Goal: Navigation & Orientation: Find specific page/section

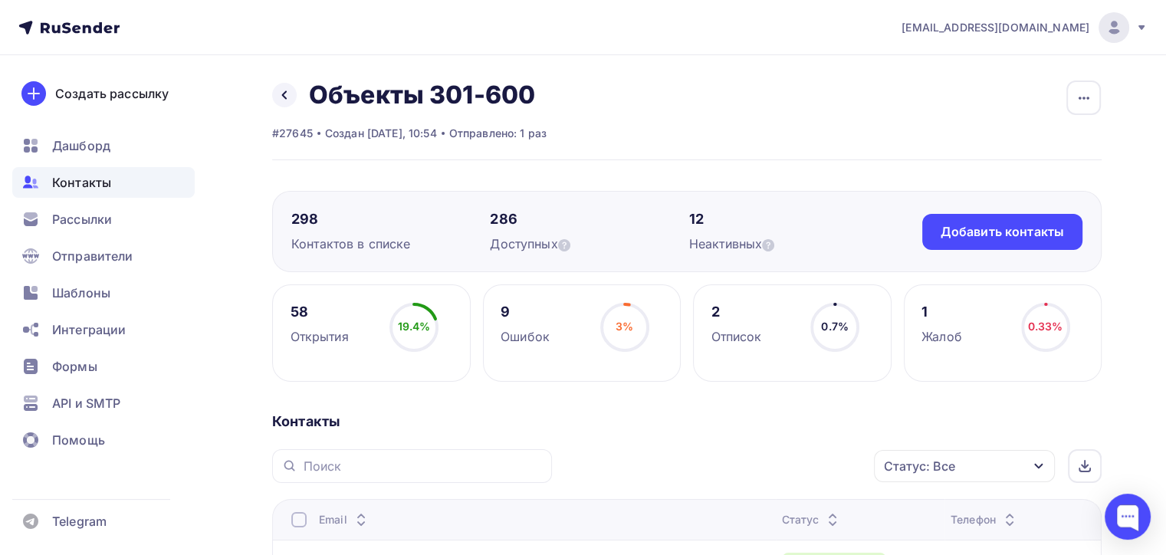
click at [81, 175] on span "Контакты" at bounding box center [81, 182] width 59 height 18
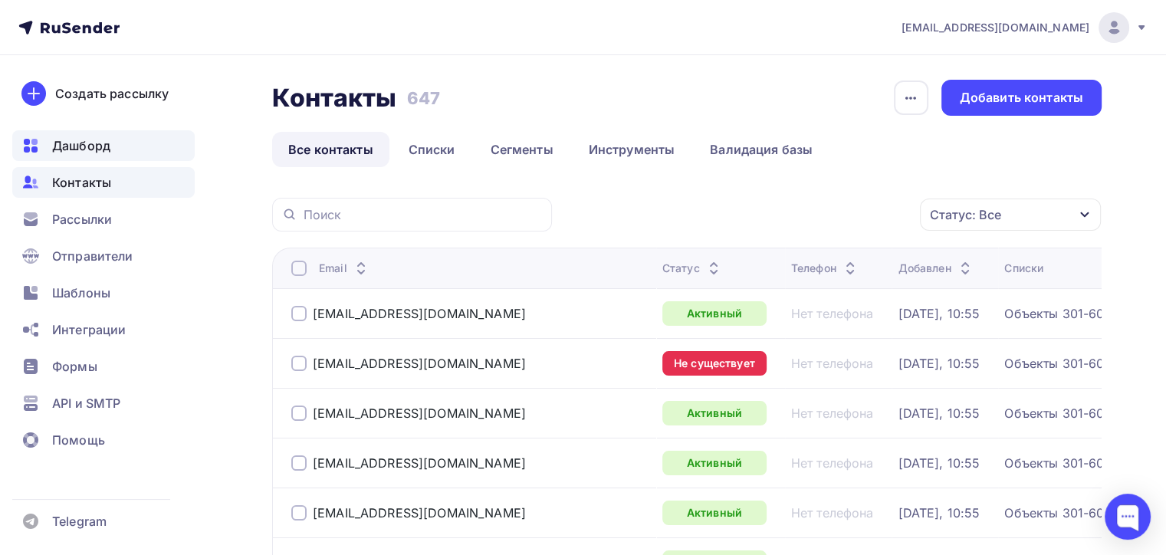
click at [79, 143] on span "Дашборд" at bounding box center [81, 146] width 58 height 18
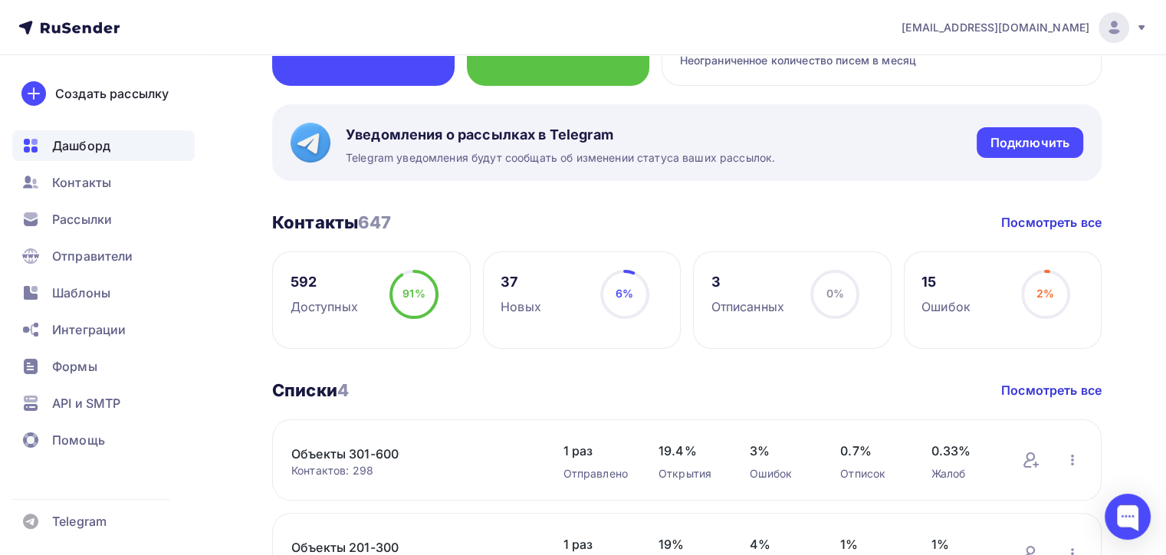
scroll to position [307, 0]
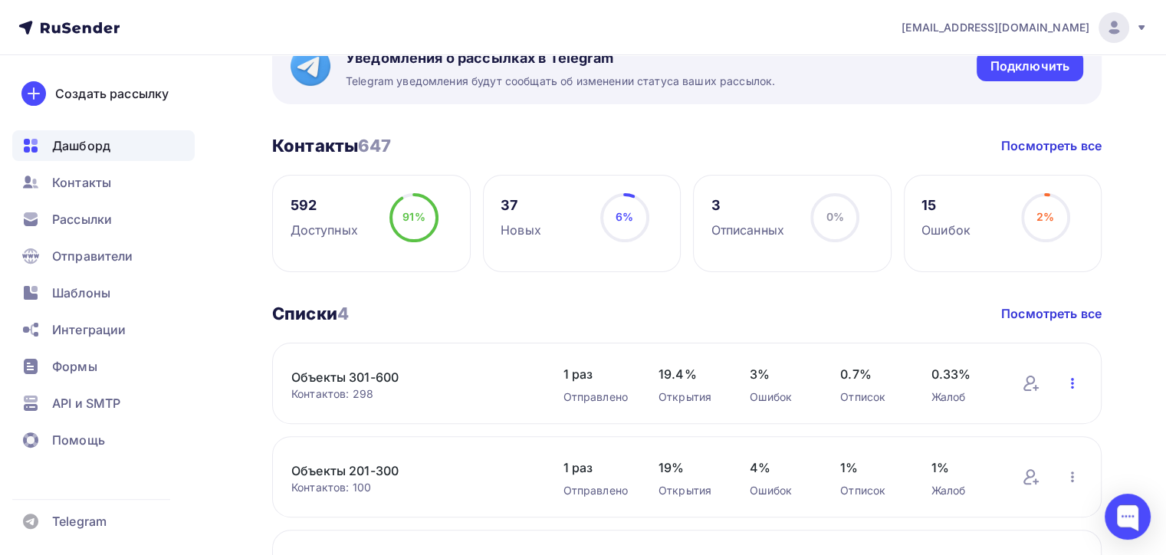
click at [1071, 379] on icon "button" at bounding box center [1073, 383] width 18 height 18
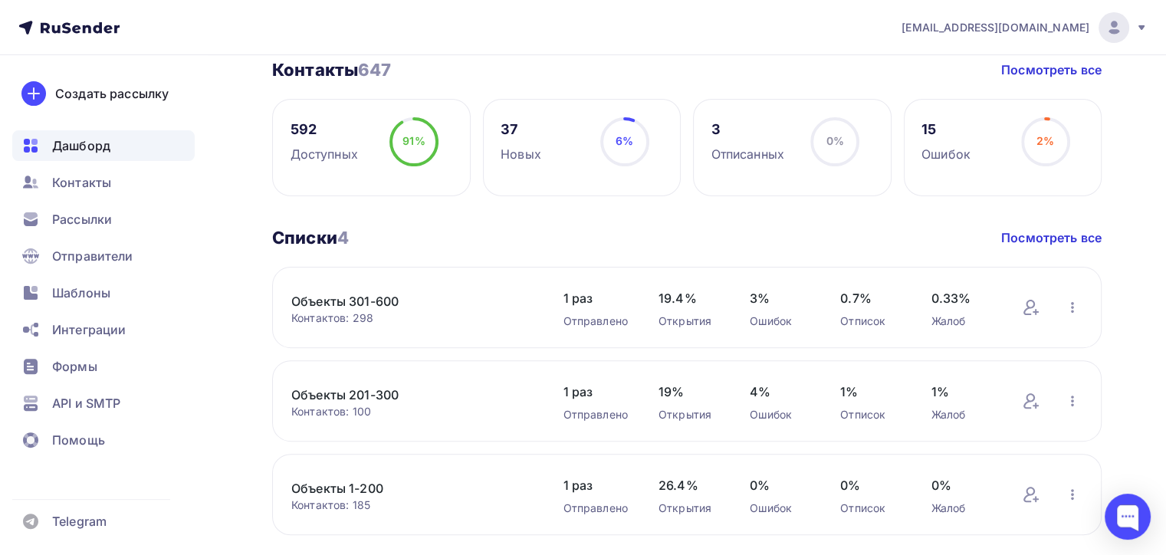
scroll to position [383, 0]
click at [1068, 304] on icon "button" at bounding box center [1073, 307] width 18 height 18
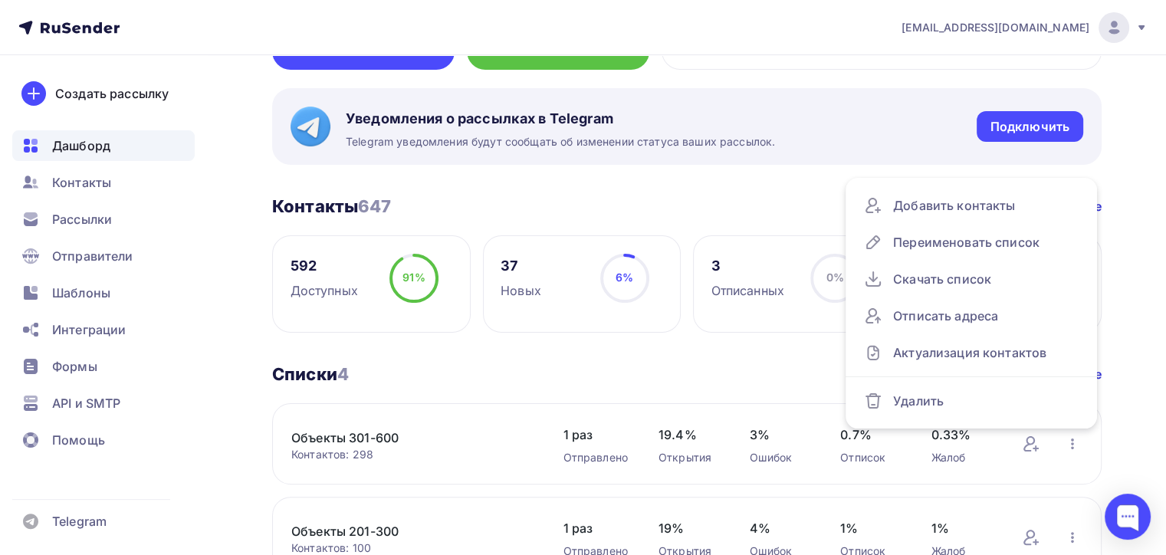
scroll to position [230, 0]
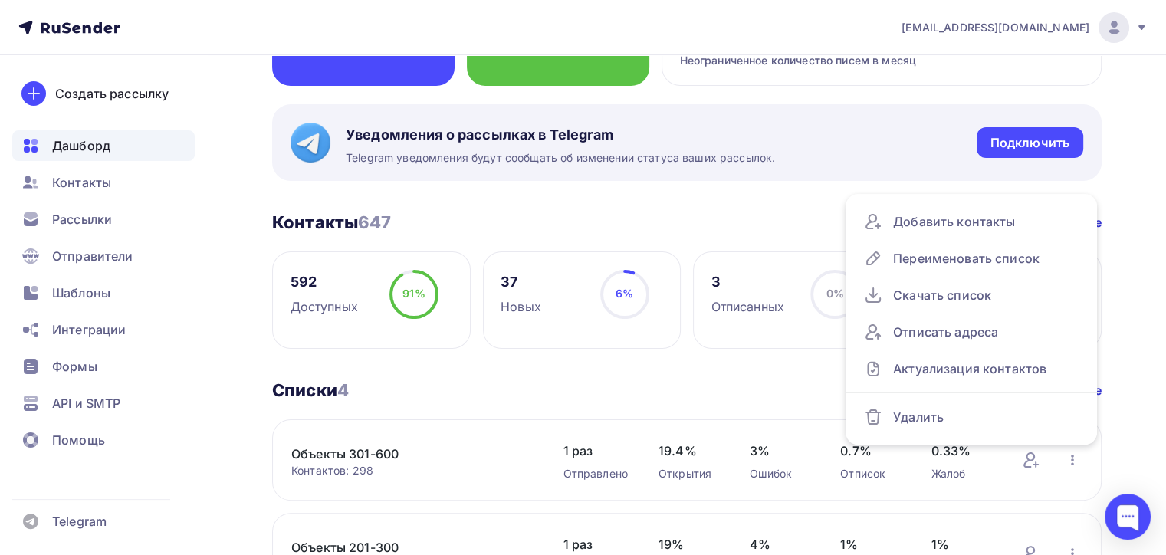
click at [690, 381] on div "Списки 4 Списки 4 Посмотреть все" at bounding box center [687, 390] width 830 height 21
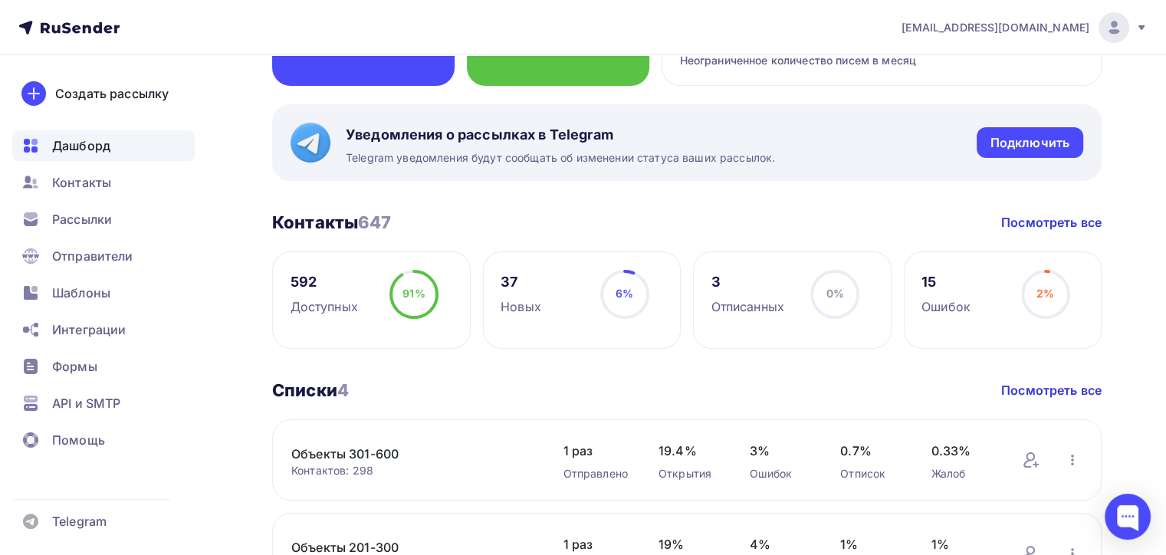
click at [320, 453] on link "Объекты 301-600" at bounding box center [411, 454] width 241 height 18
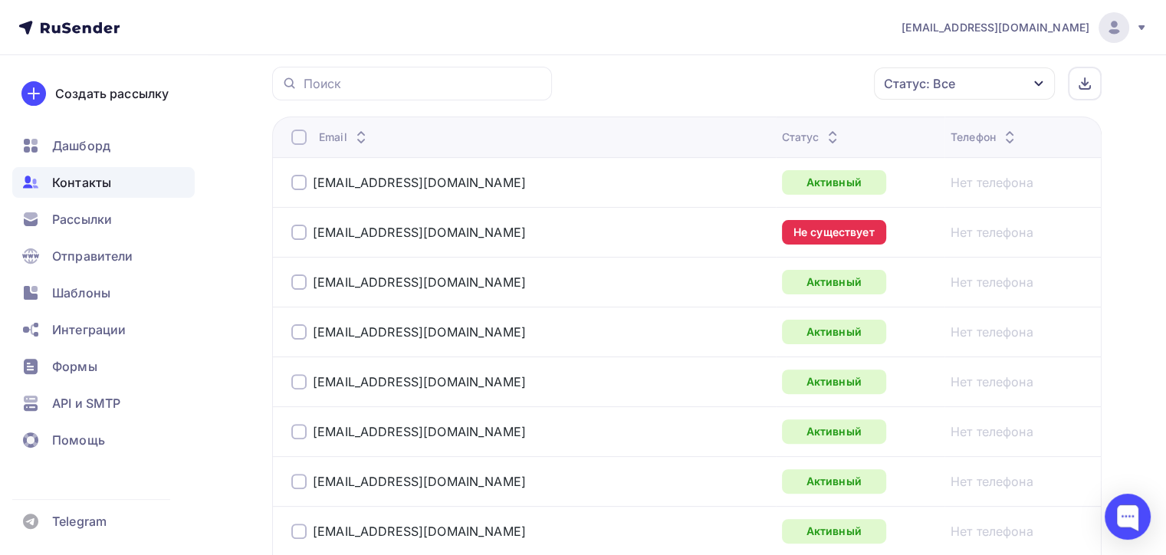
scroll to position [307, 0]
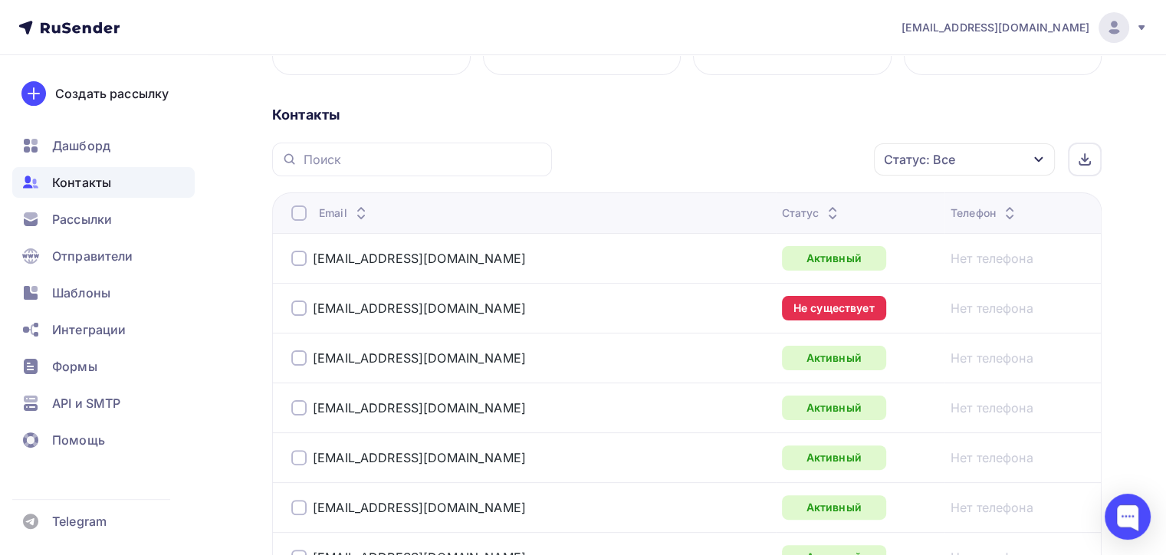
click at [824, 209] on icon at bounding box center [833, 217] width 18 height 18
click at [824, 212] on icon at bounding box center [833, 217] width 18 height 18
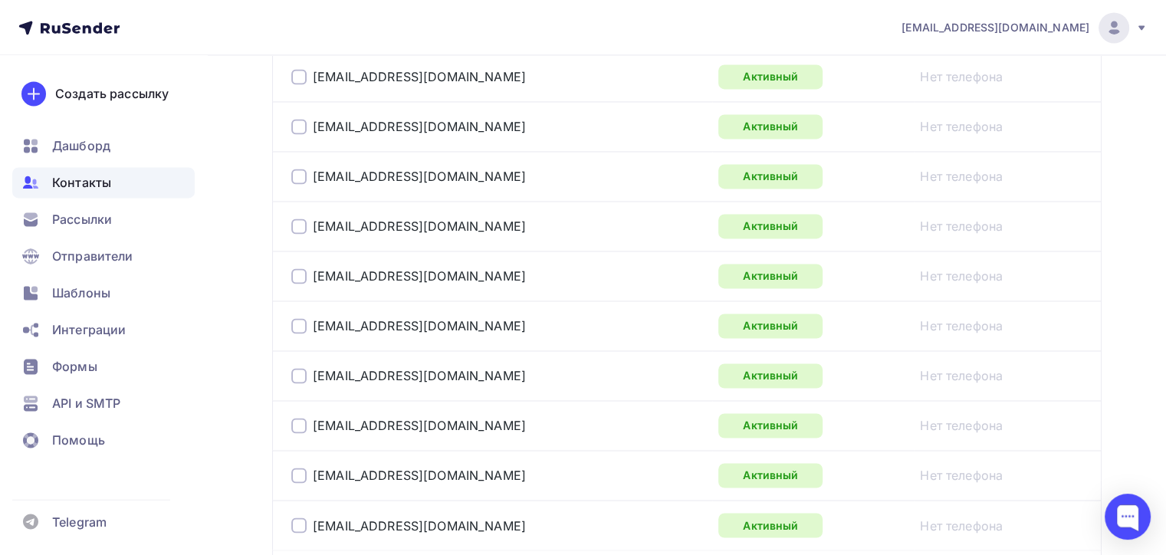
scroll to position [2626, 0]
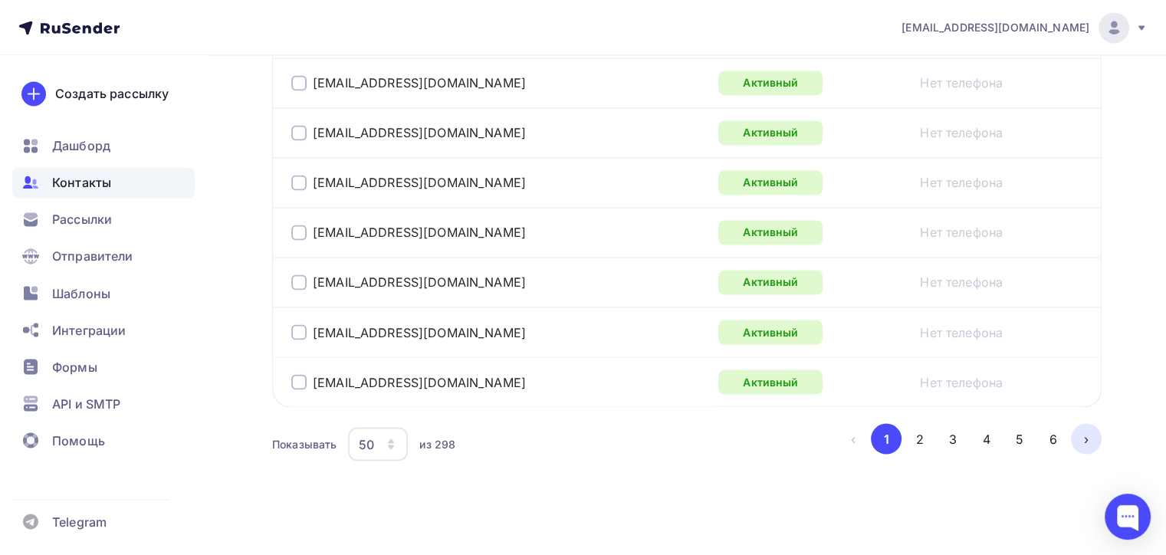
click at [1094, 426] on button "›" at bounding box center [1086, 438] width 31 height 31
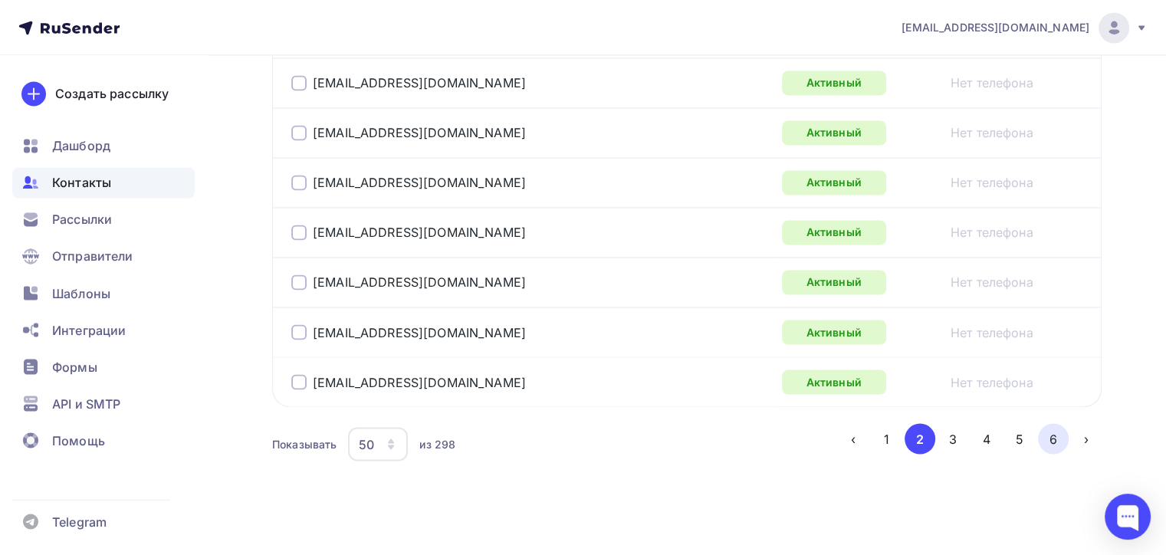
click at [1051, 429] on button "6" at bounding box center [1053, 438] width 31 height 31
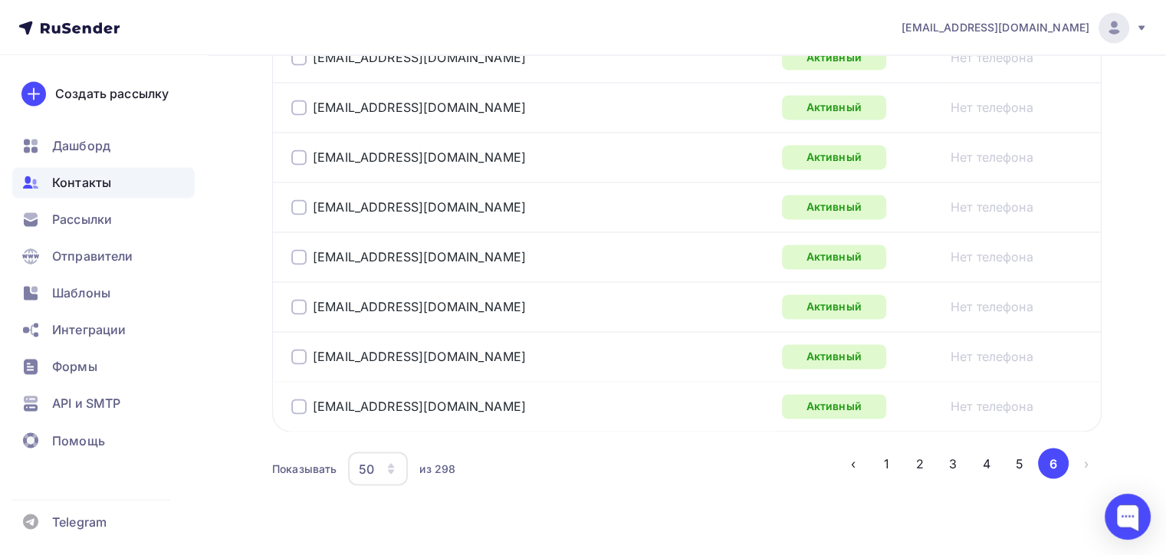
scroll to position [0, 0]
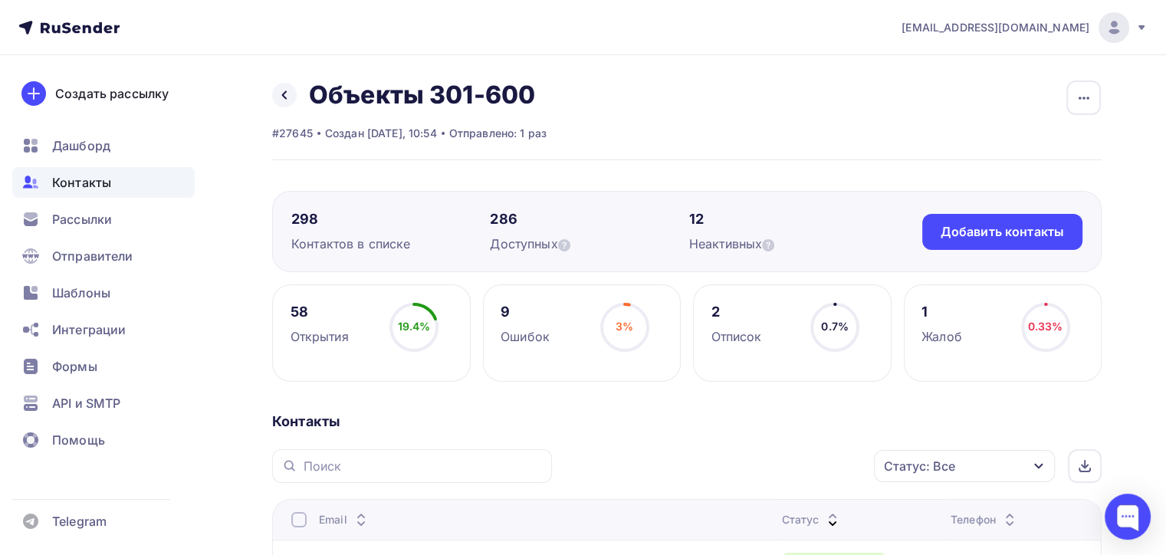
drag, startPoint x: 768, startPoint y: 498, endPoint x: 717, endPoint y: 55, distance: 446.2
click at [75, 140] on span "Дашборд" at bounding box center [81, 146] width 58 height 18
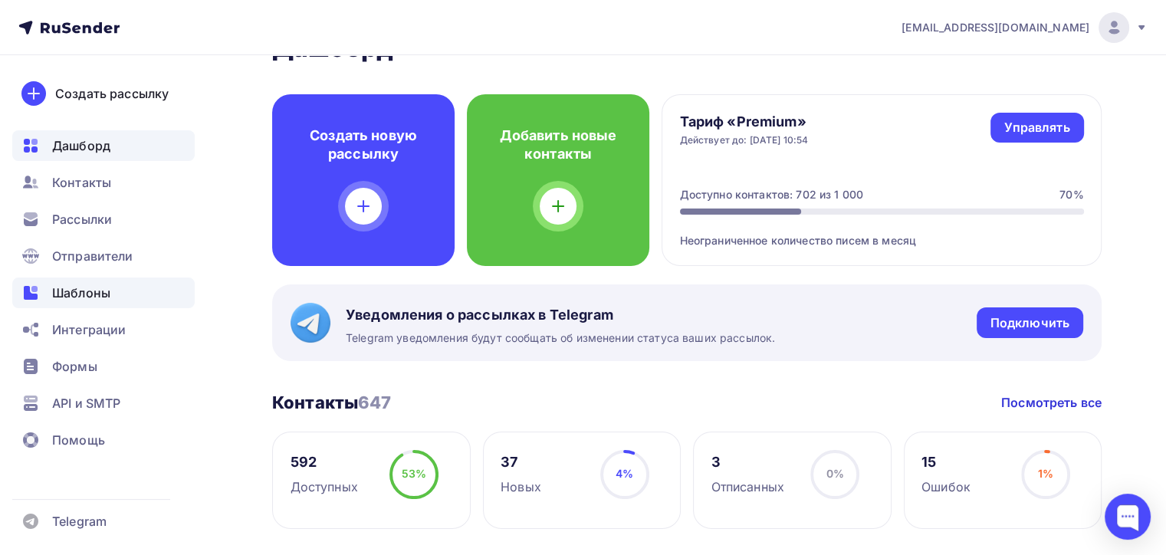
scroll to position [77, 0]
